Goal: Find contact information: Find contact information

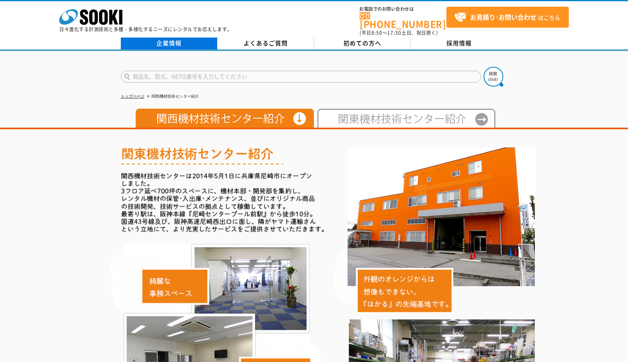
click at [196, 40] on link "企業情報" at bounding box center [169, 44] width 97 height 12
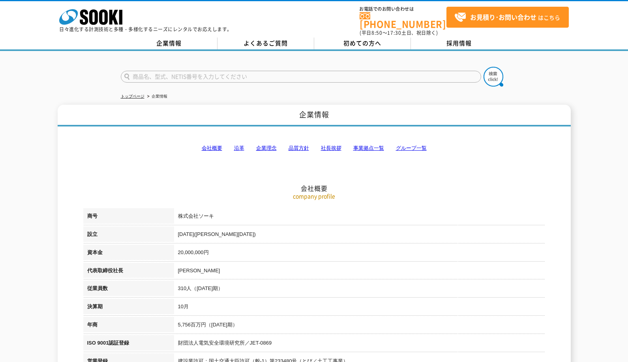
click at [378, 145] on link "事業拠点一覧" at bounding box center [369, 148] width 31 height 6
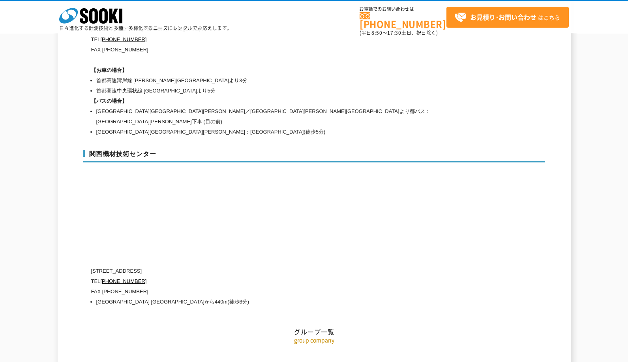
scroll to position [3429, 0]
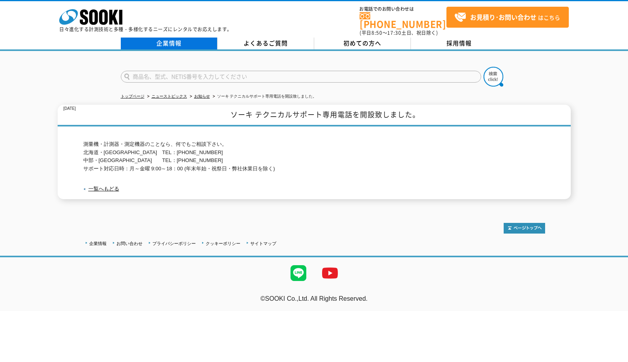
click at [166, 41] on link "企業情報" at bounding box center [169, 44] width 97 height 12
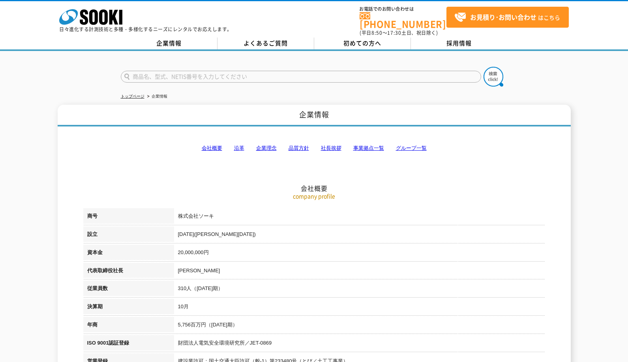
click at [395, 141] on h2 "会社概要" at bounding box center [314, 148] width 462 height 87
click at [399, 145] on link "グループ一覧" at bounding box center [411, 148] width 31 height 6
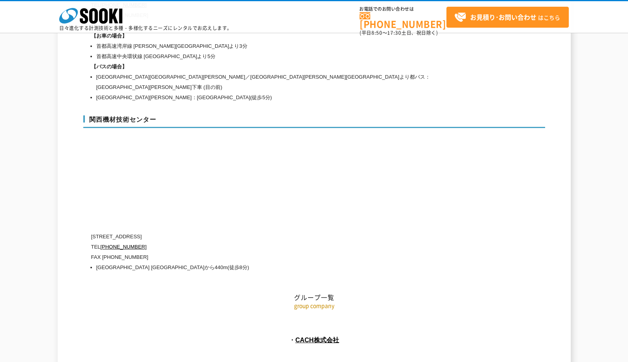
scroll to position [3469, 0]
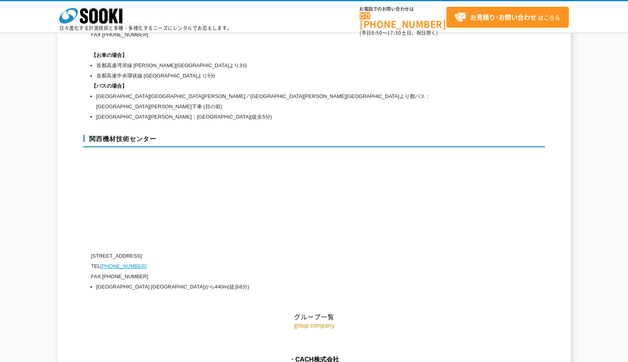
click at [108, 263] on link "[PHONE_NUMBER]" at bounding box center [123, 266] width 46 height 6
drag, startPoint x: 100, startPoint y: 239, endPoint x: 143, endPoint y: 237, distance: 42.8
click at [143, 261] on p "TEL 0120-856-990" at bounding box center [280, 266] width 379 height 10
copy p "[PHONE_NUMBER]"
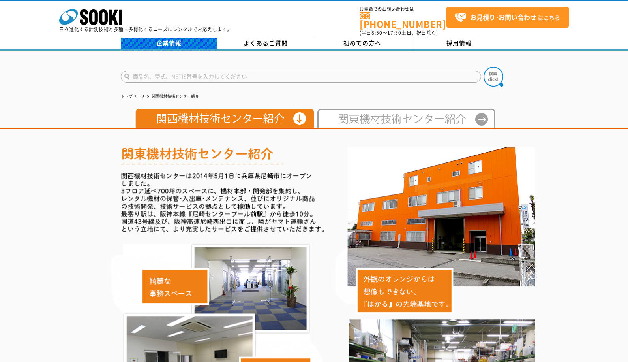
click at [183, 38] on link "企業情報" at bounding box center [169, 44] width 97 height 12
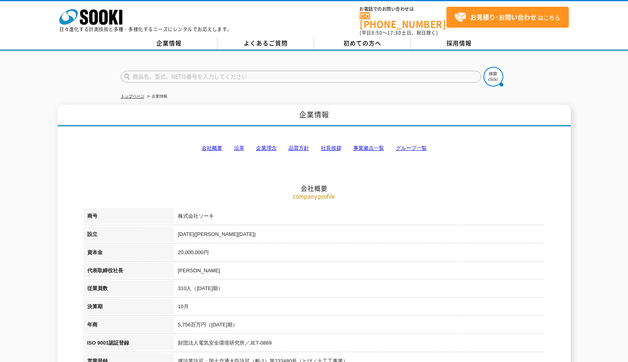
click at [371, 145] on link "事業拠点一覧" at bounding box center [369, 148] width 31 height 6
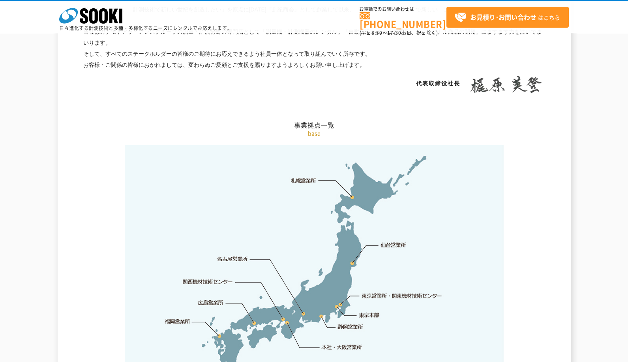
scroll to position [1586, 0]
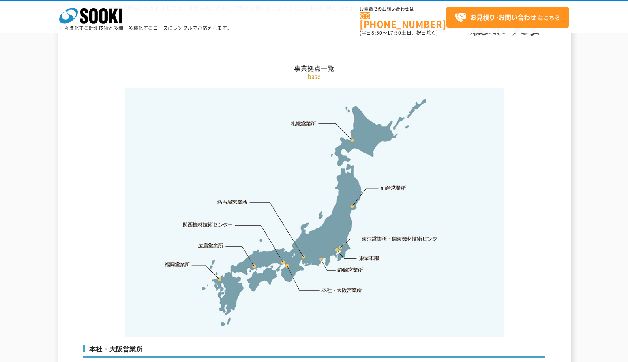
click at [336, 286] on link "本社・大阪営業所" at bounding box center [341, 290] width 41 height 8
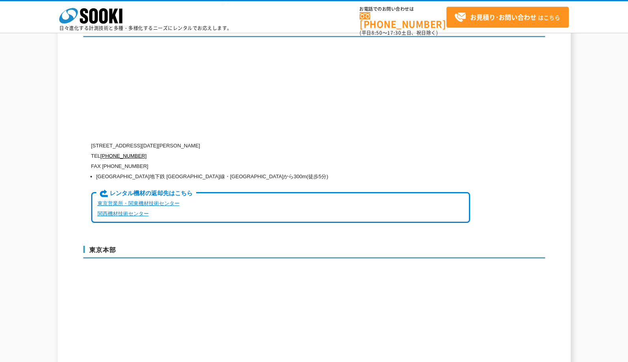
scroll to position [1907, 0]
click at [143, 210] on link "関西機材技術センター" at bounding box center [123, 213] width 51 height 6
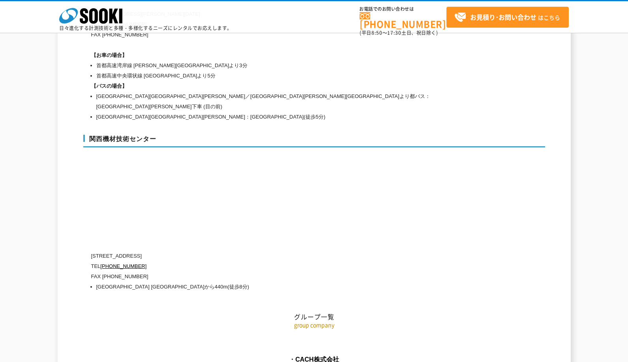
scroll to position [3508, 0]
